Goal: Book appointment/travel/reservation

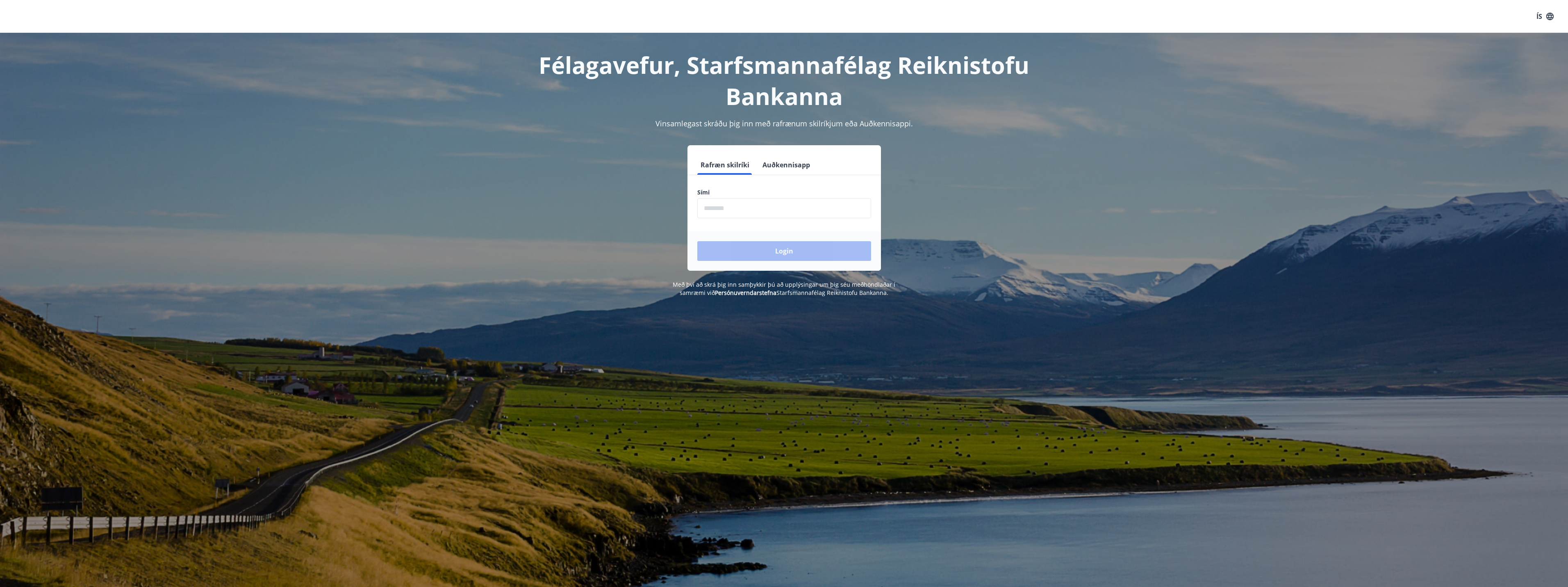
click at [780, 170] on button "Auðkennisapp" at bounding box center [786, 165] width 54 height 20
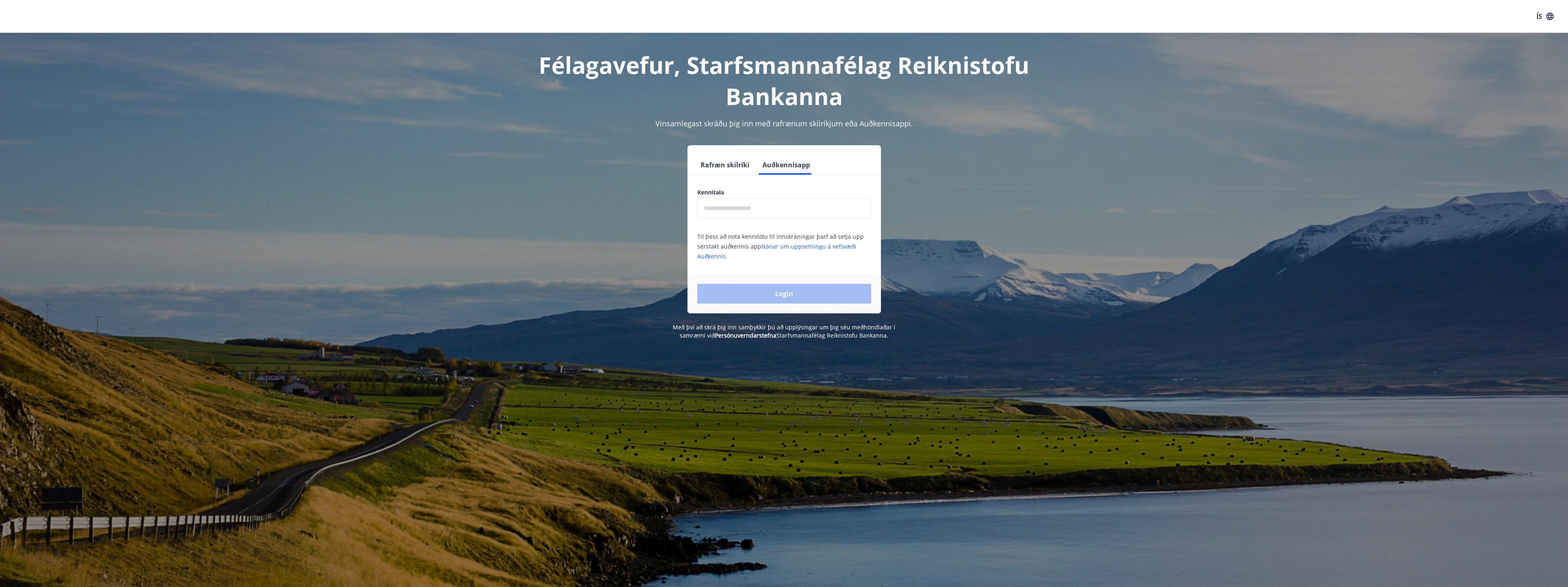
click at [766, 211] on input "text" at bounding box center [785, 208] width 174 height 20
type input "**********"
click at [698, 284] on button "Login" at bounding box center [785, 294] width 174 height 20
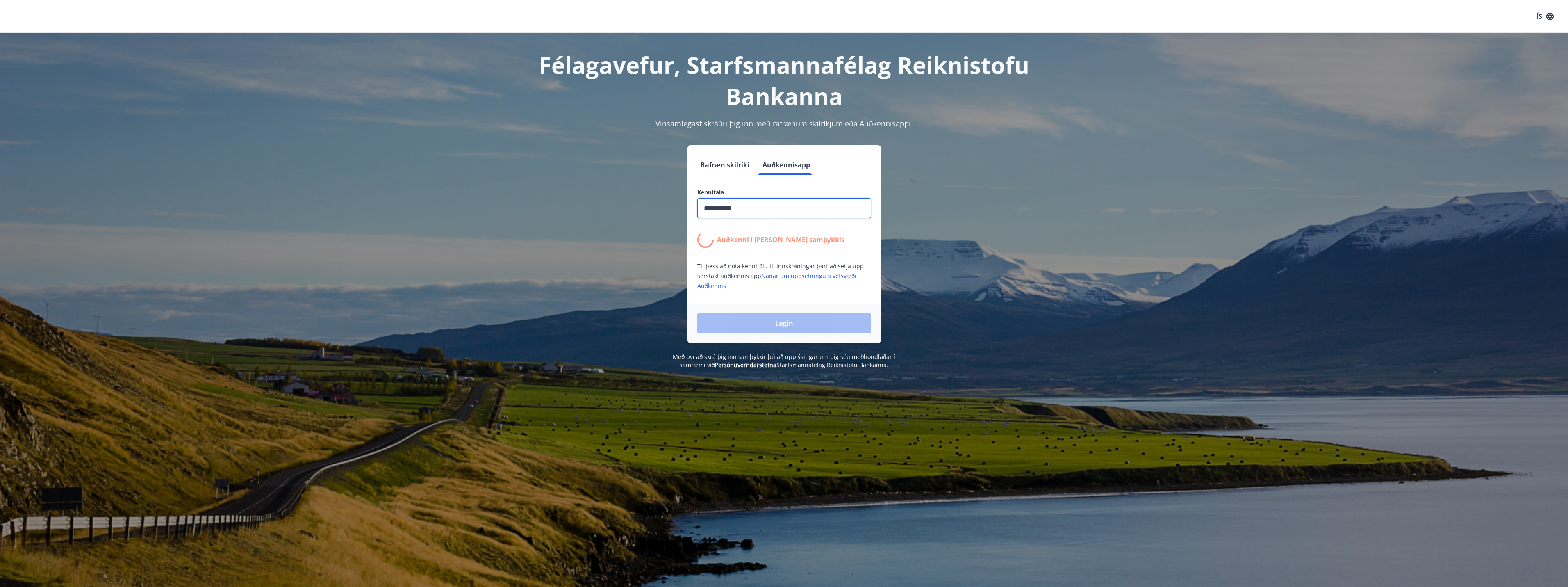
click at [882, 237] on div "**********" at bounding box center [785, 244] width 571 height 198
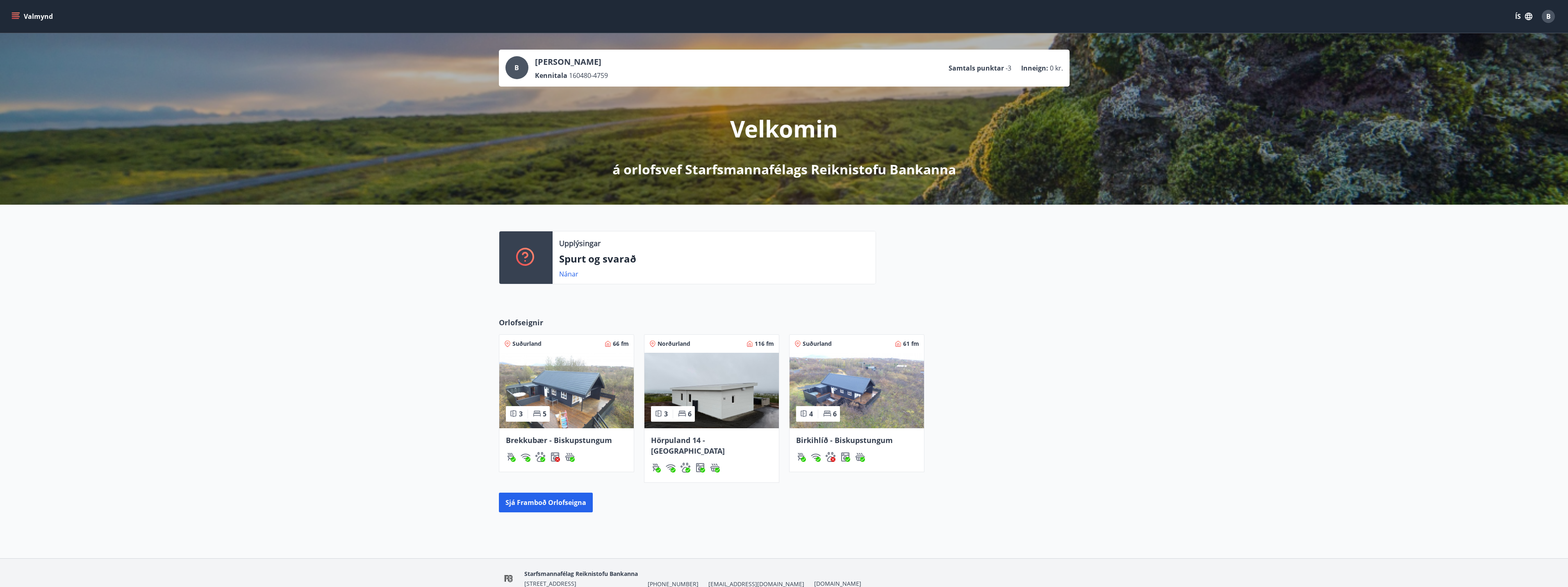
click at [677, 379] on img at bounding box center [711, 391] width 134 height 76
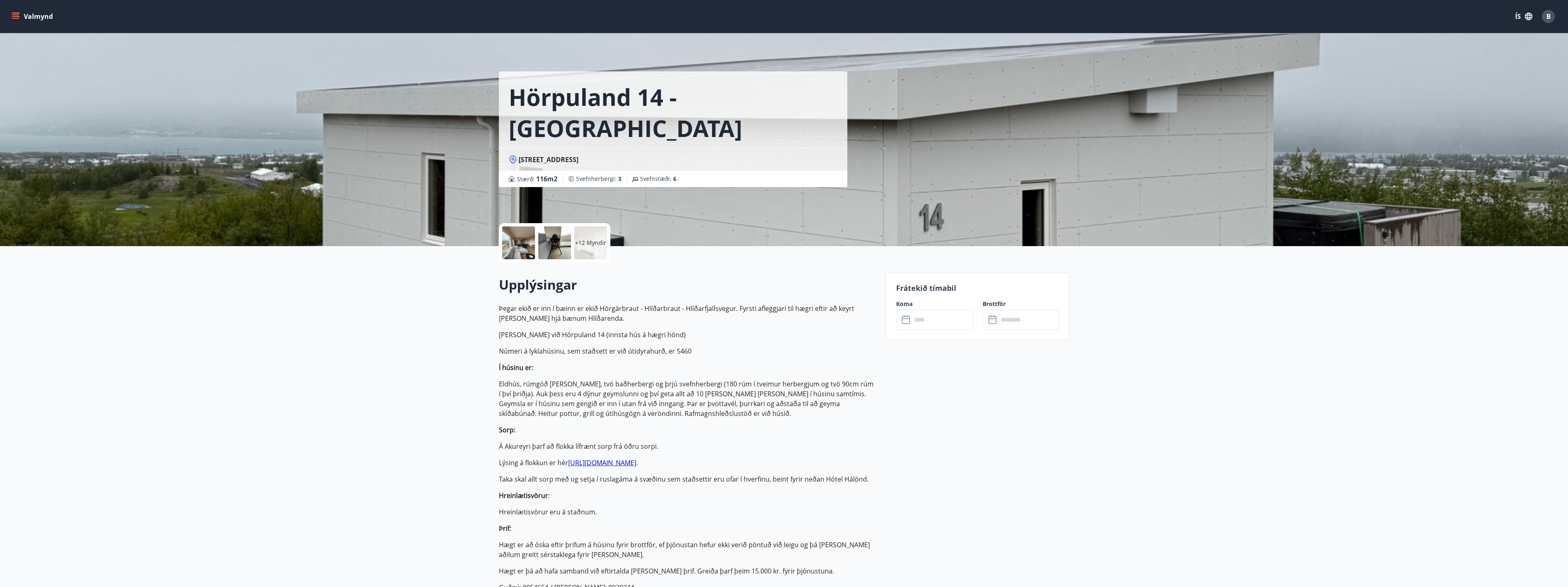
click at [932, 315] on input "text" at bounding box center [943, 320] width 61 height 20
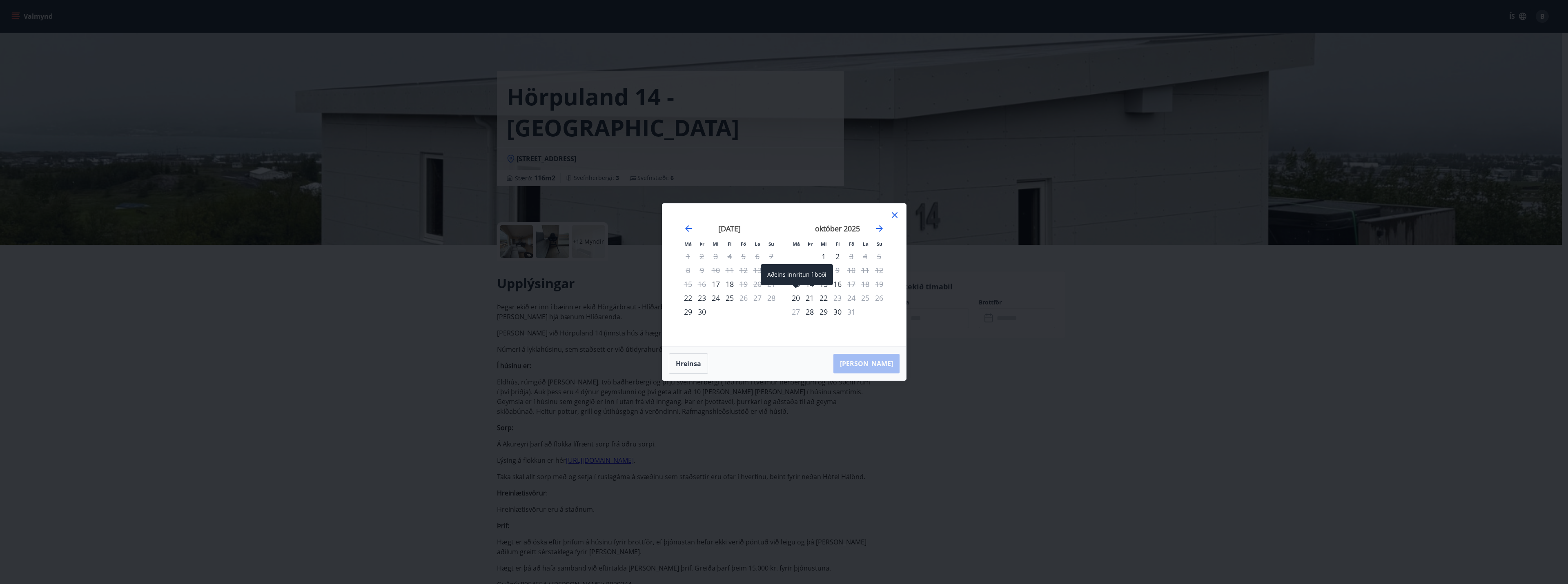
click at [797, 298] on div "20" at bounding box center [795, 297] width 14 height 14
click at [809, 297] on div "21" at bounding box center [810, 297] width 14 height 14
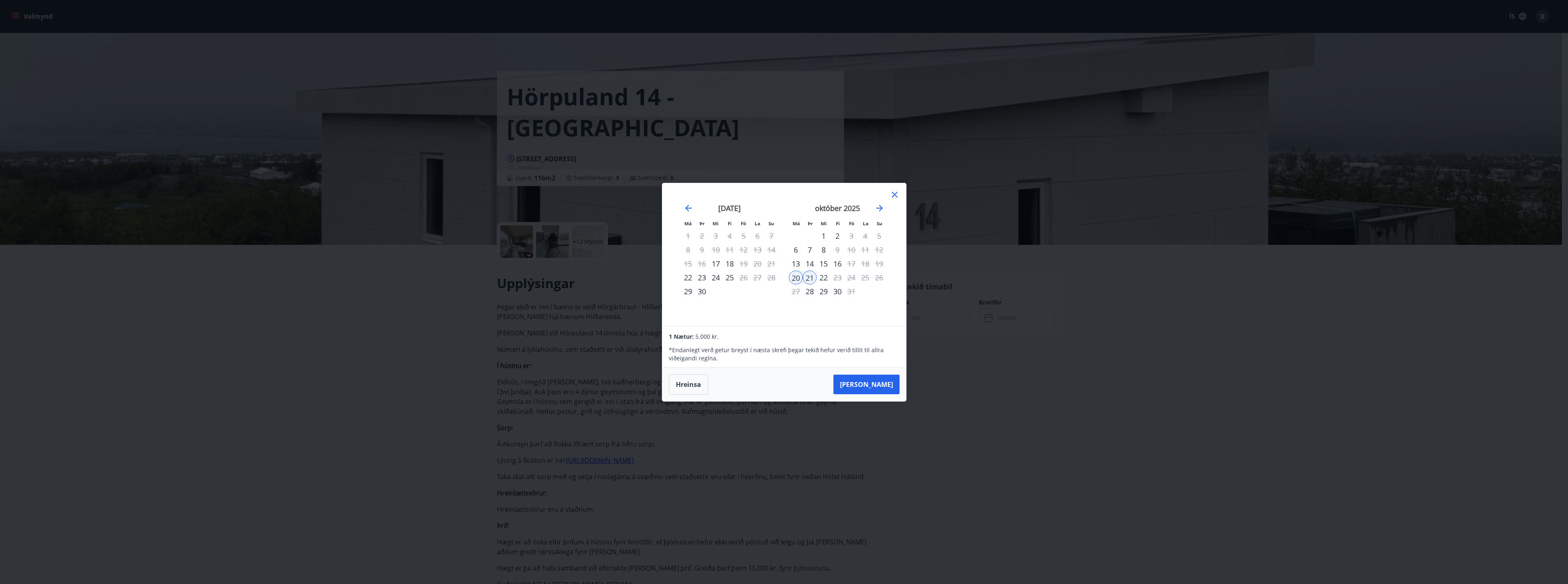
click at [895, 195] on icon at bounding box center [894, 195] width 6 height 6
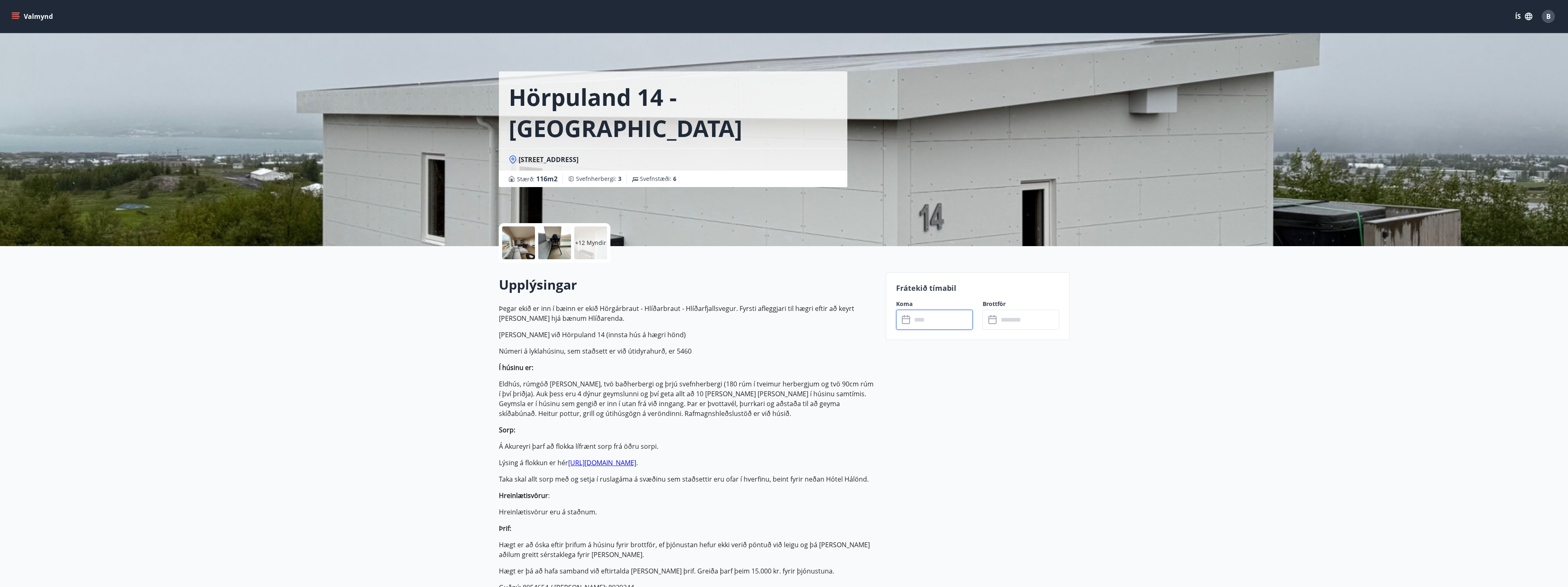
click at [753, 403] on p "Eldhús, rúmgóð stofa, tvö baðherbergi og þrjú svefnherbergi (180 rúm í tveimur …" at bounding box center [688, 399] width 377 height 39
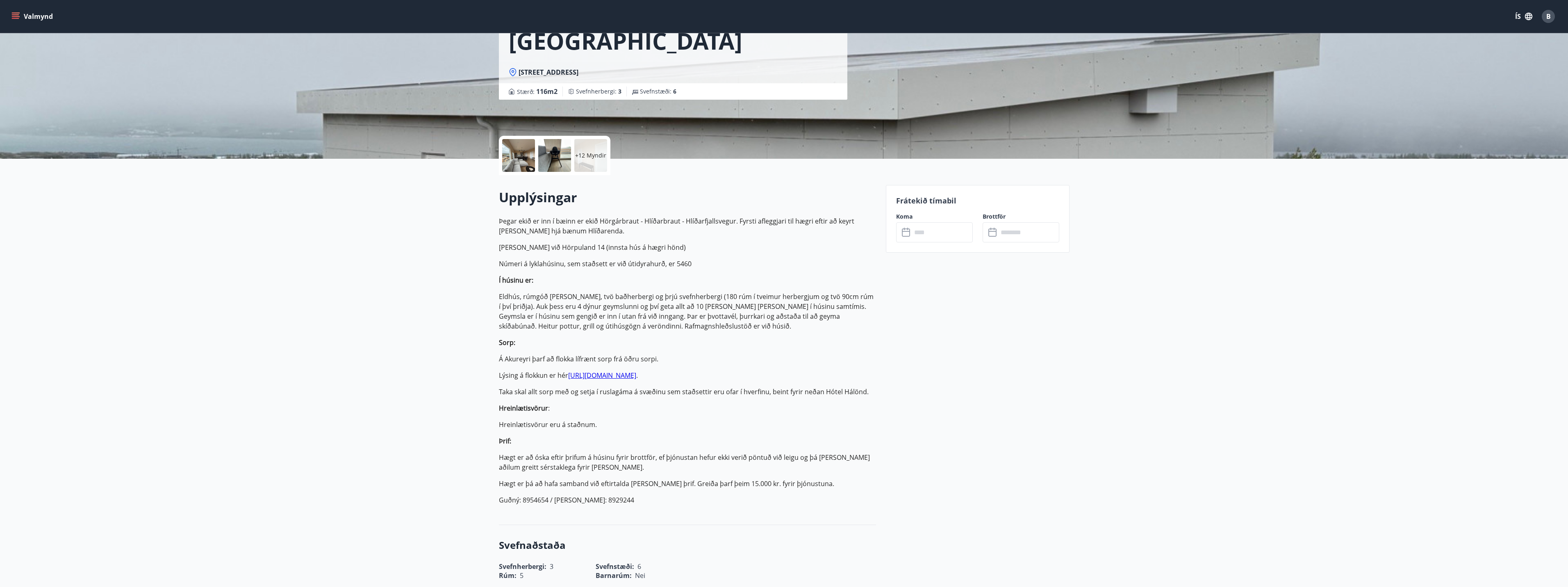
scroll to position [205, 0]
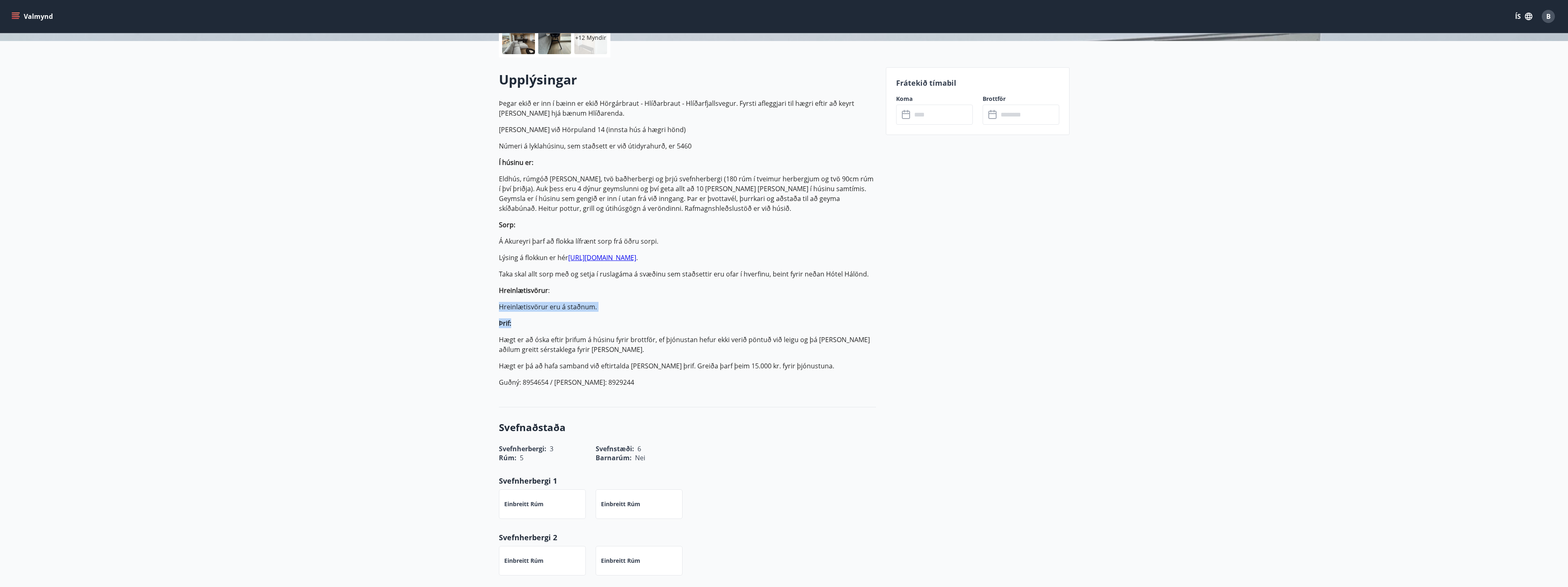
drag, startPoint x: 489, startPoint y: 300, endPoint x: 656, endPoint y: 313, distance: 167.5
click at [656, 313] on p "Þegar ekið er inn í bæinn er ekið Hörgárbraut - Hlíðarbraut - Hlíðarfjallsvegur…" at bounding box center [688, 243] width 377 height 289
drag, startPoint x: 656, startPoint y: 313, endPoint x: 414, endPoint y: 311, distance: 242.0
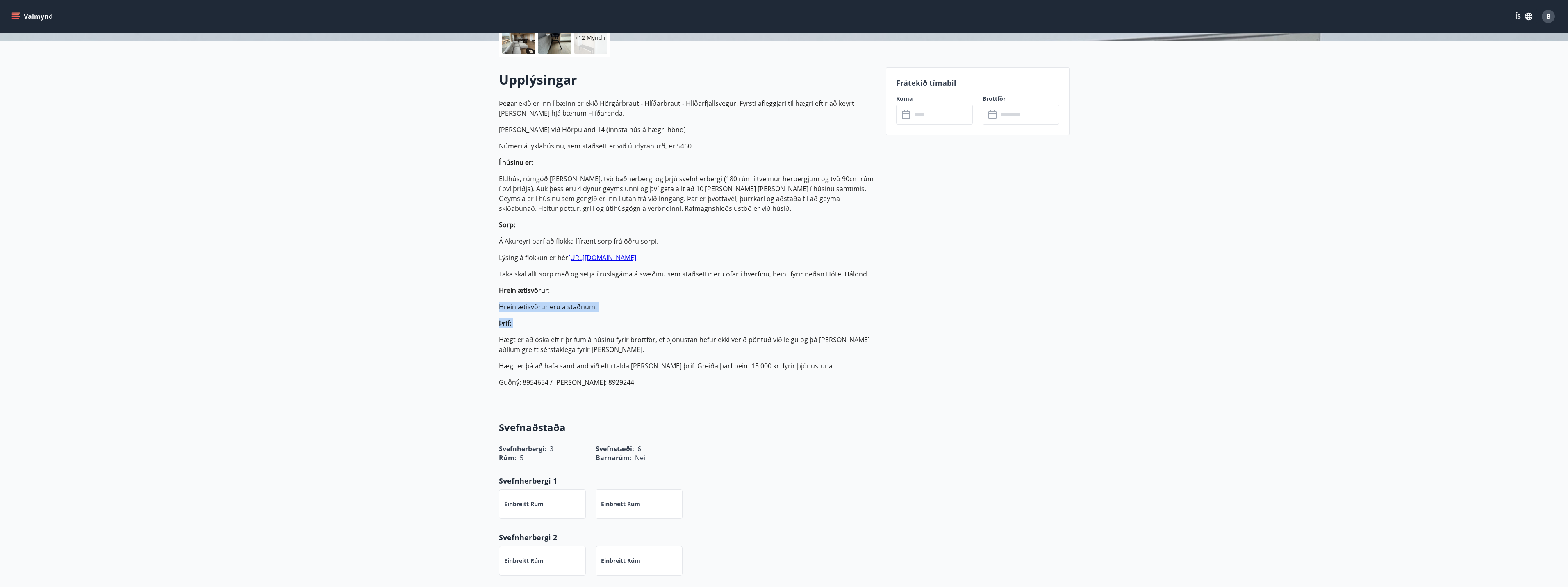
drag, startPoint x: 480, startPoint y: 350, endPoint x: 694, endPoint y: 334, distance: 214.6
click at [694, 334] on p "Þegar ekið er inn í bæinn er ekið Hörgárbraut - Hlíðarbraut - Hlíðarfjallsvegur…" at bounding box center [688, 243] width 377 height 289
drag, startPoint x: 559, startPoint y: 335, endPoint x: 689, endPoint y: 339, distance: 130.1
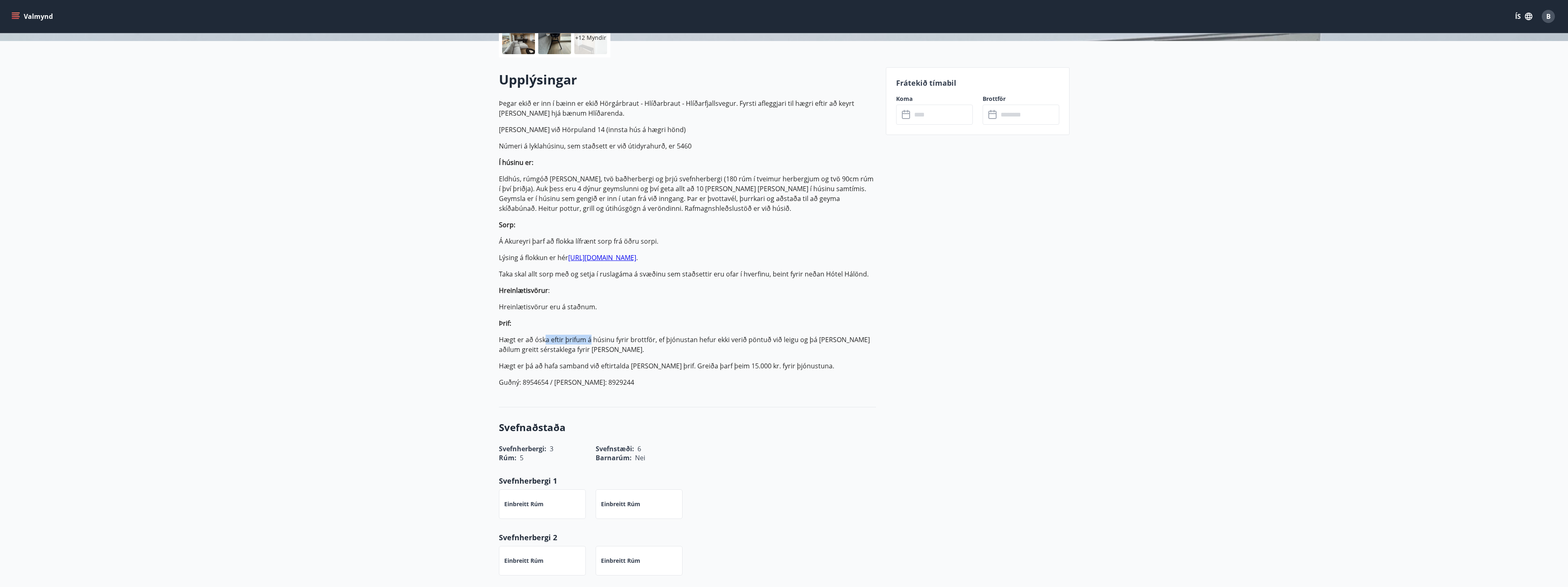
click at [653, 337] on p "Hægt er að óska eftir þrifum á húsinu fyrir brottför, ef þjónustan hefur ekki v…" at bounding box center [688, 344] width 377 height 20
click at [700, 340] on p "Hægt er að óska eftir þrifum á húsinu fyrir brottför, ef þjónustan hefur ekki v…" at bounding box center [688, 344] width 377 height 20
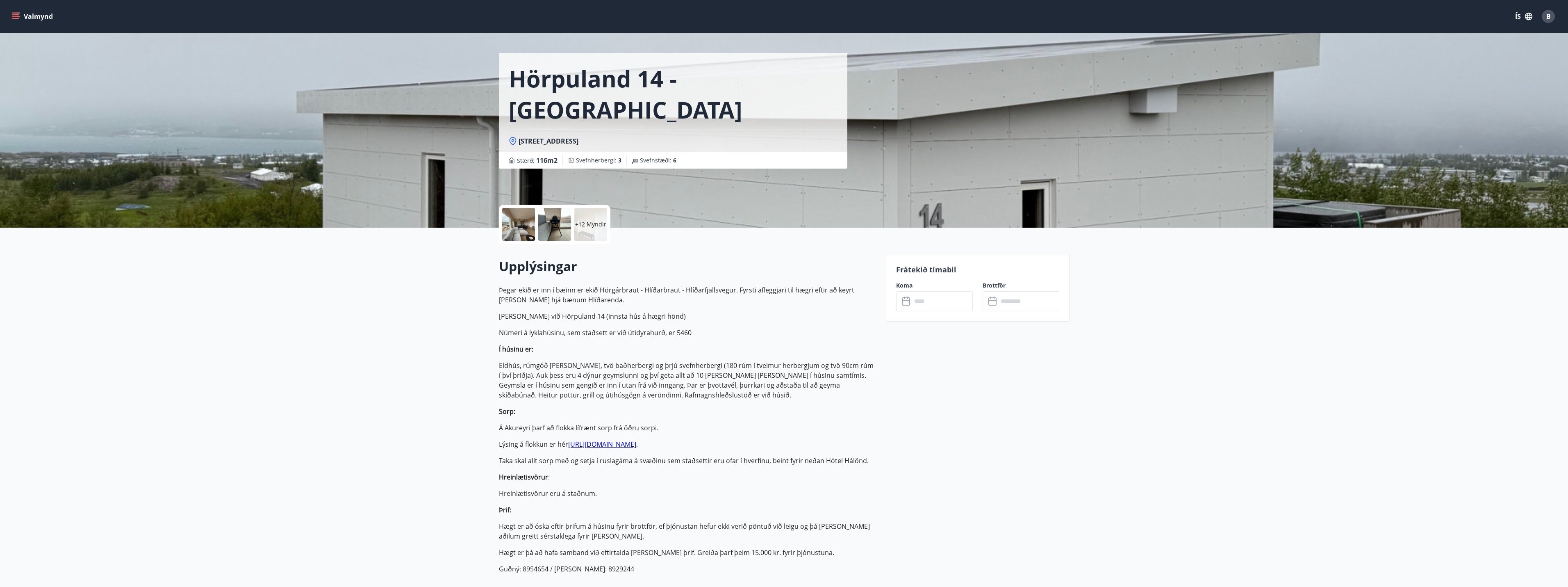
scroll to position [0, 0]
